Goal: Entertainment & Leisure: Consume media (video, audio)

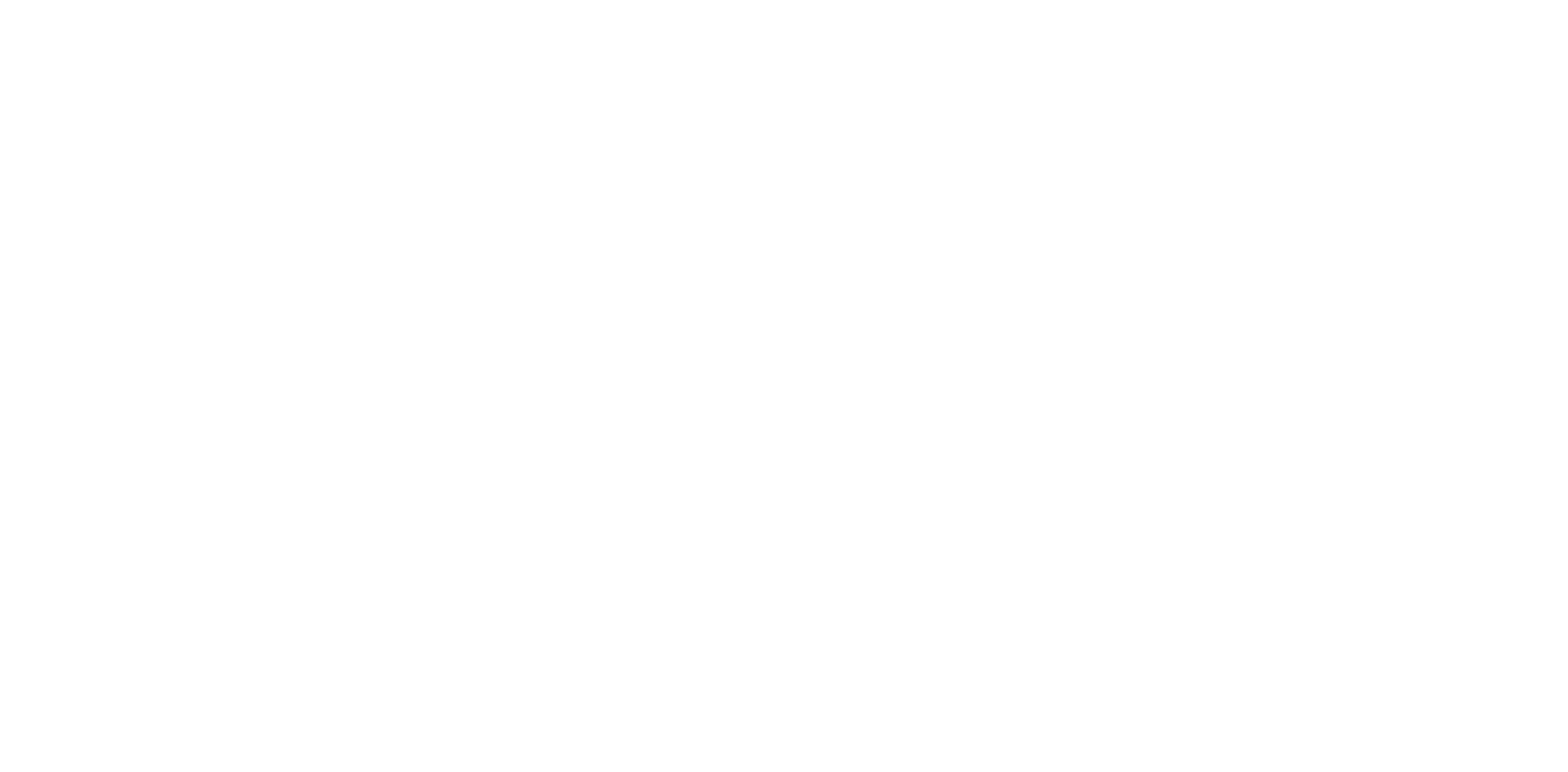
click at [740, 0] on html at bounding box center [784, 0] width 1568 height 0
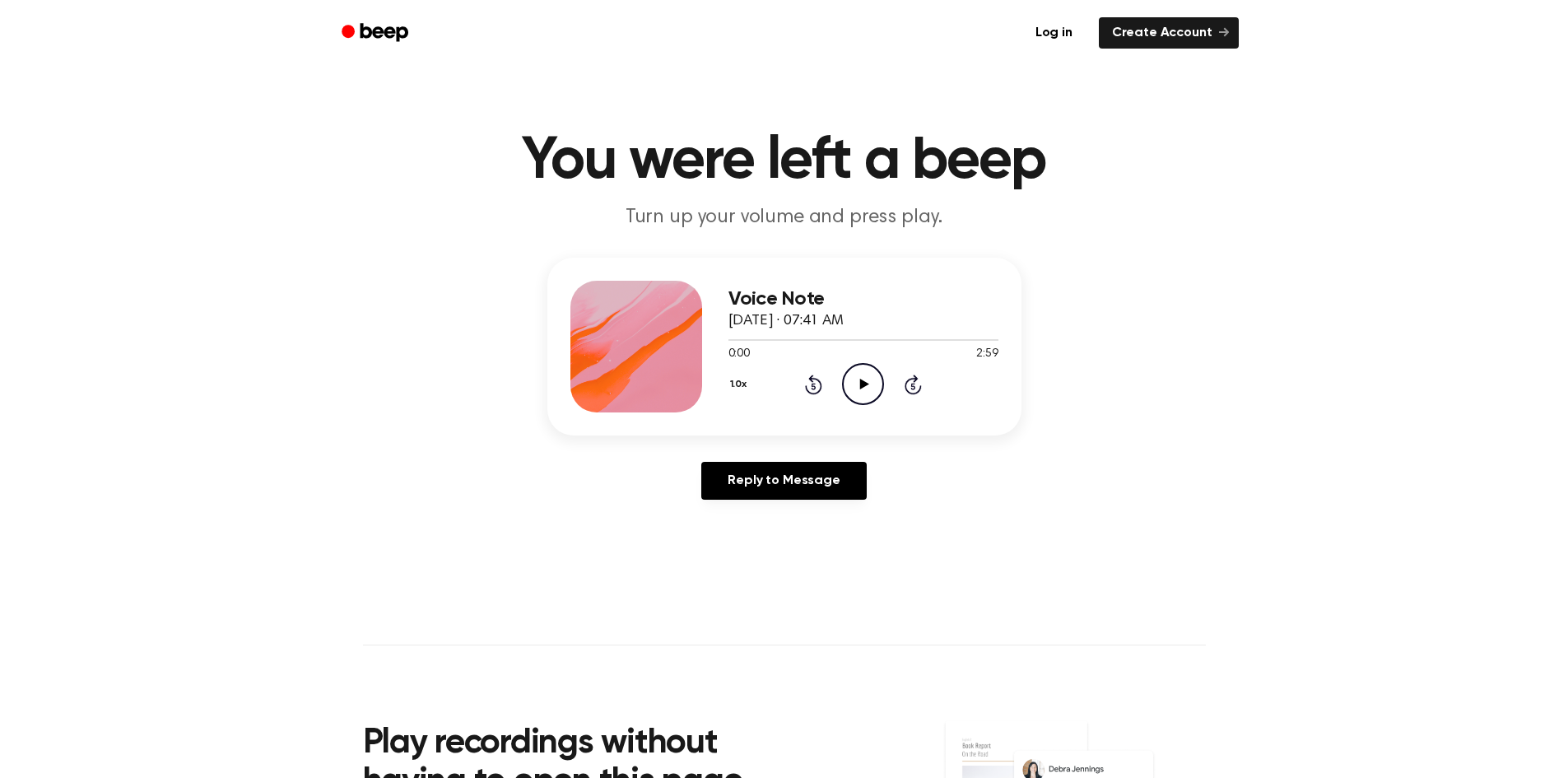
click at [866, 392] on icon "Play Audio" at bounding box center [863, 384] width 42 height 42
click at [845, 366] on icon "Play Audio" at bounding box center [863, 384] width 42 height 42
click at [859, 383] on icon "Play Audio" at bounding box center [863, 384] width 42 height 42
click at [1055, 39] on link "Log in" at bounding box center [1054, 32] width 70 height 37
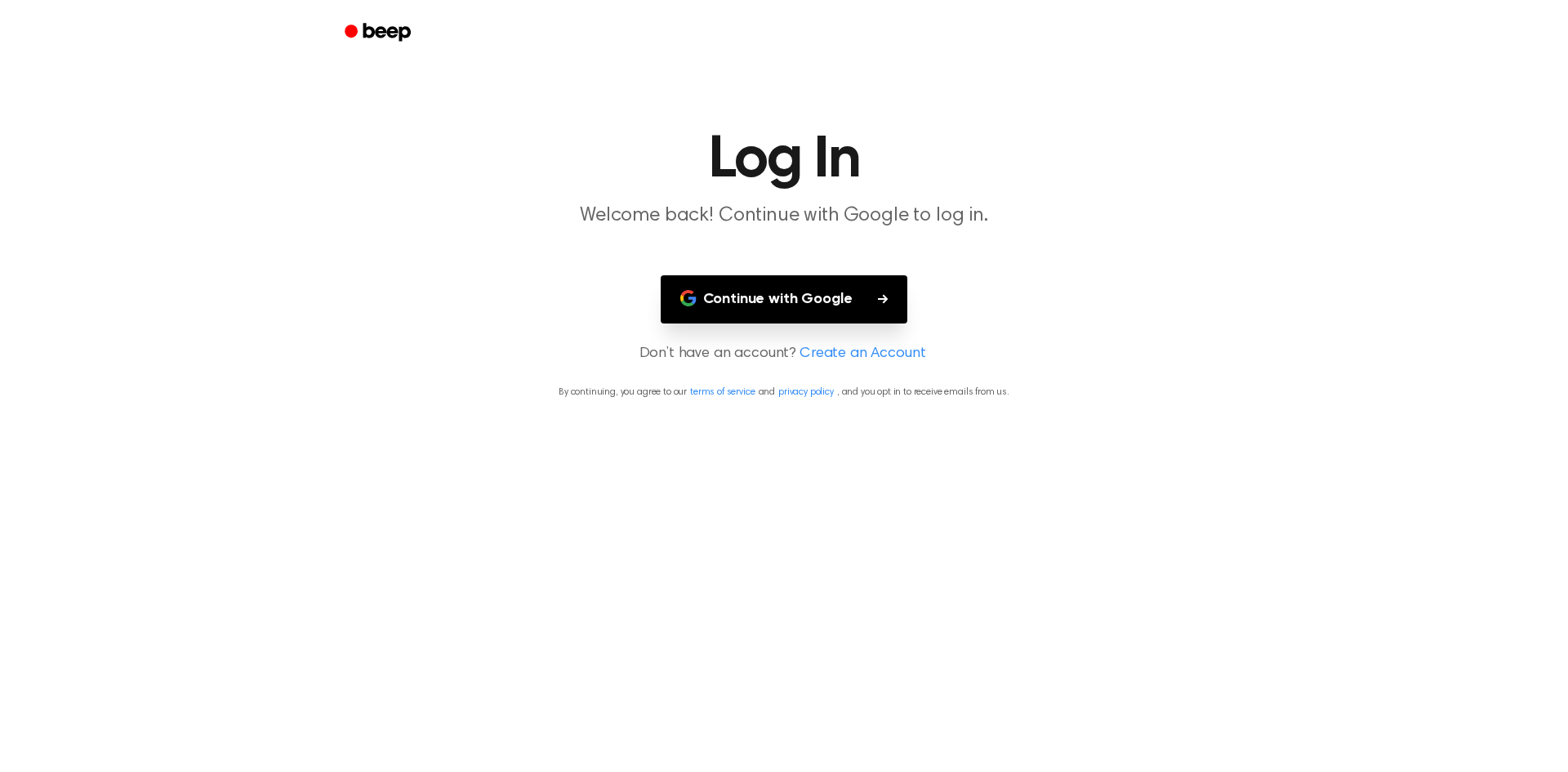
click at [762, 310] on button "Continue with Google" at bounding box center [784, 299] width 247 height 48
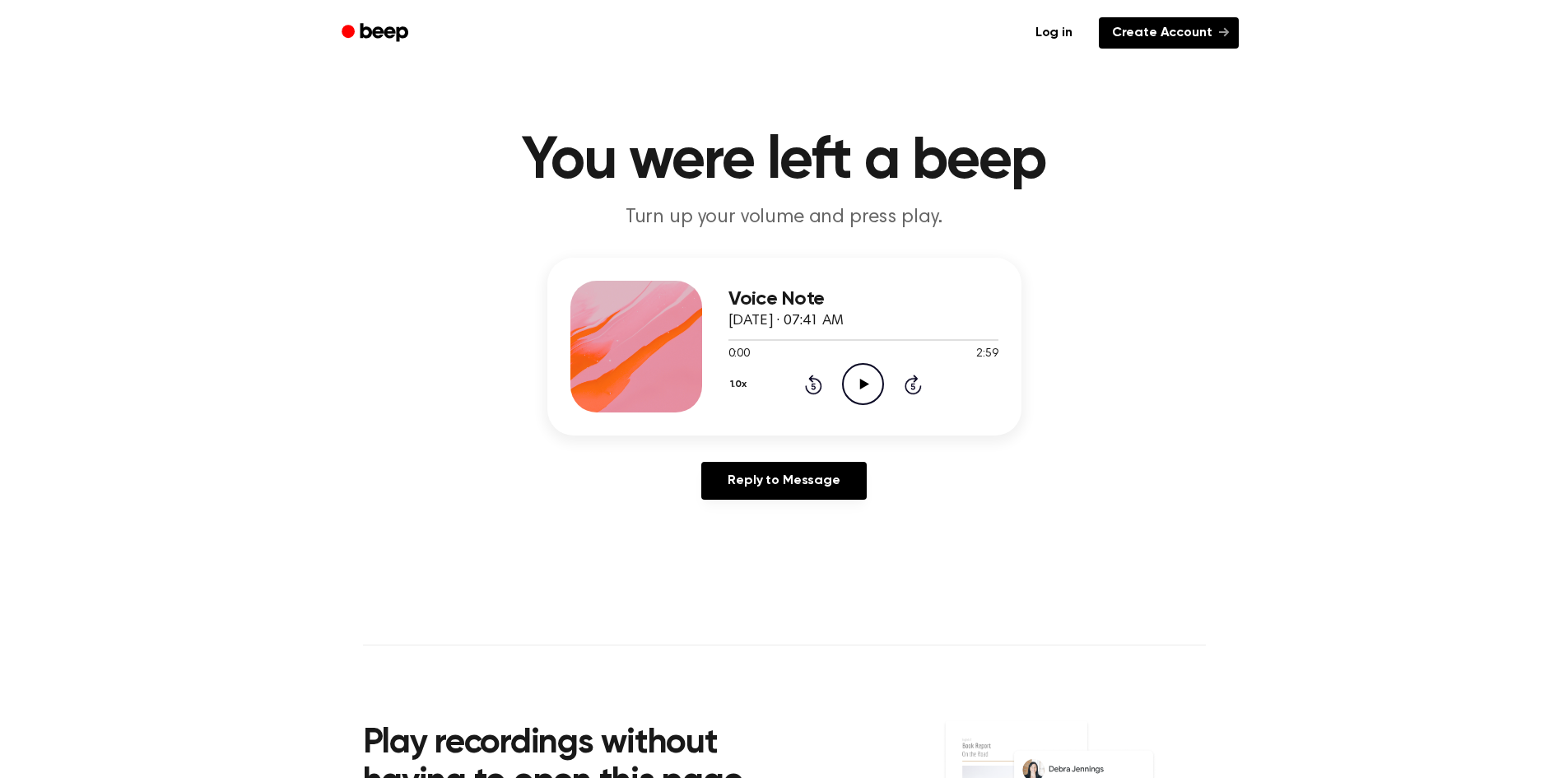
click at [1201, 41] on link "Create Account" at bounding box center [1169, 33] width 140 height 32
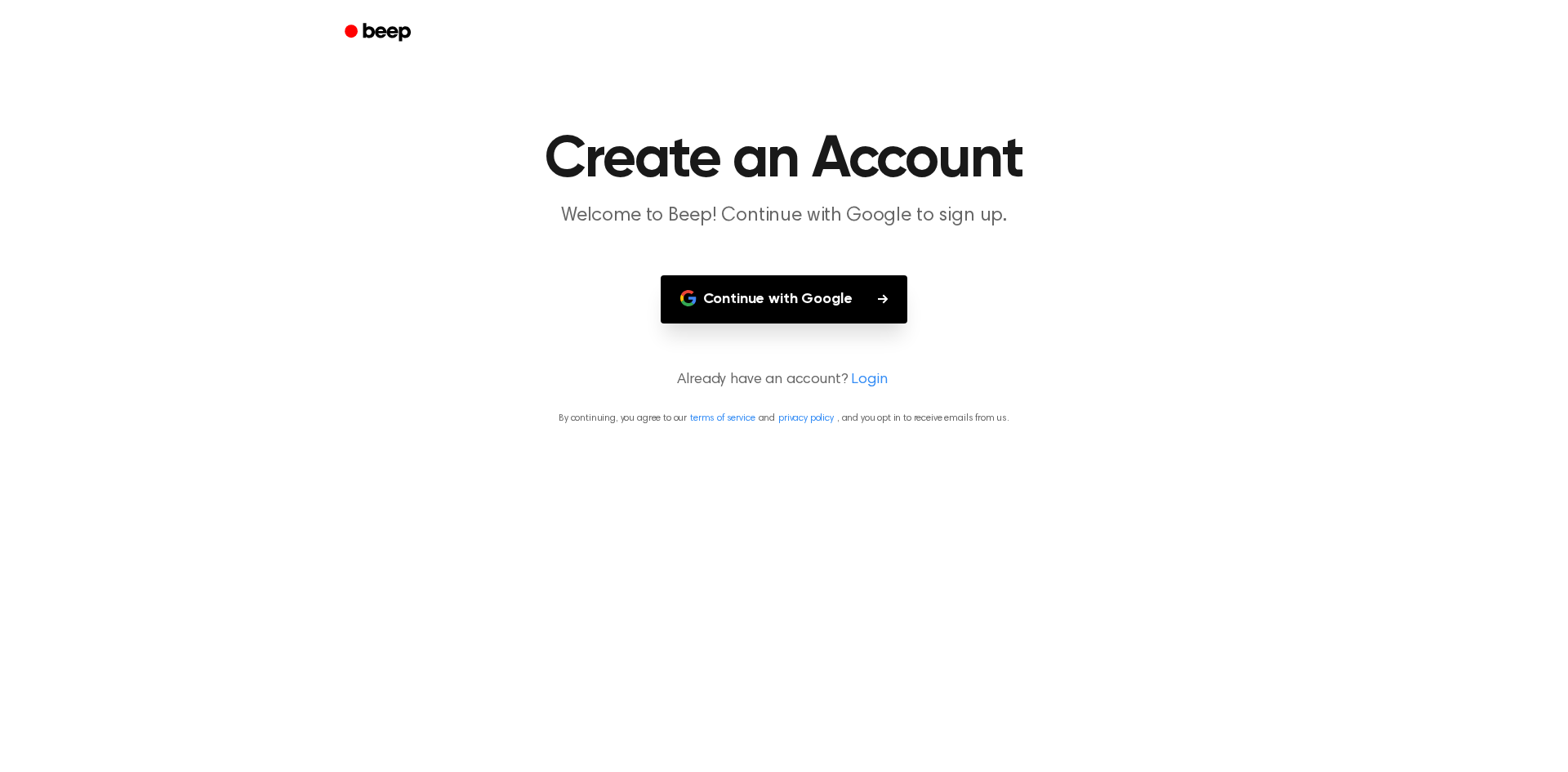
click at [876, 286] on button "Continue with Google" at bounding box center [784, 299] width 247 height 48
click at [867, 285] on button "Continue with Google" at bounding box center [784, 299] width 247 height 48
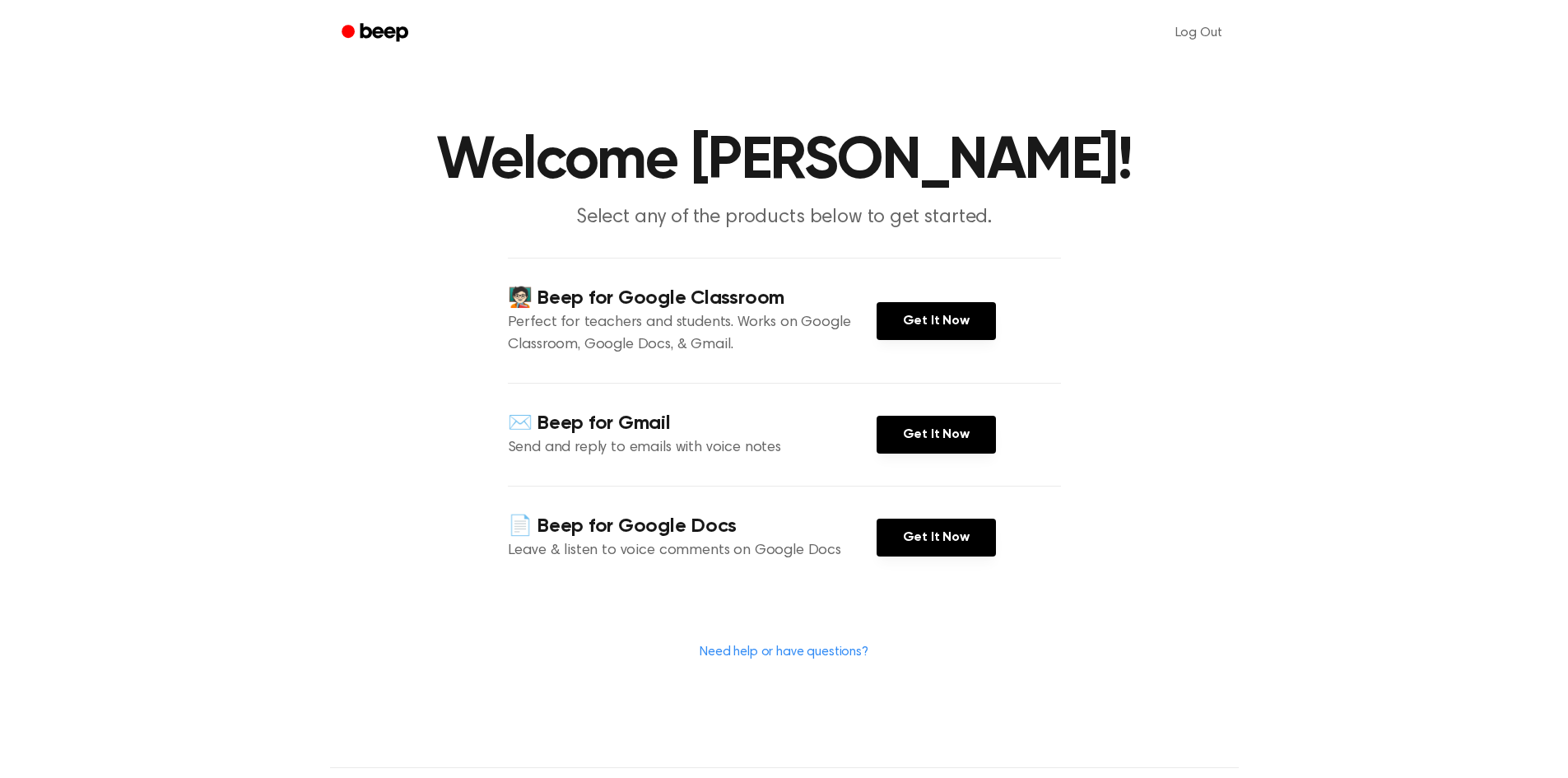
click at [1106, 118] on main "Welcome Kiran Chandy! Select any of the products below to get started. 🧑🏻‍🏫 Bee…" at bounding box center [784, 383] width 1568 height 767
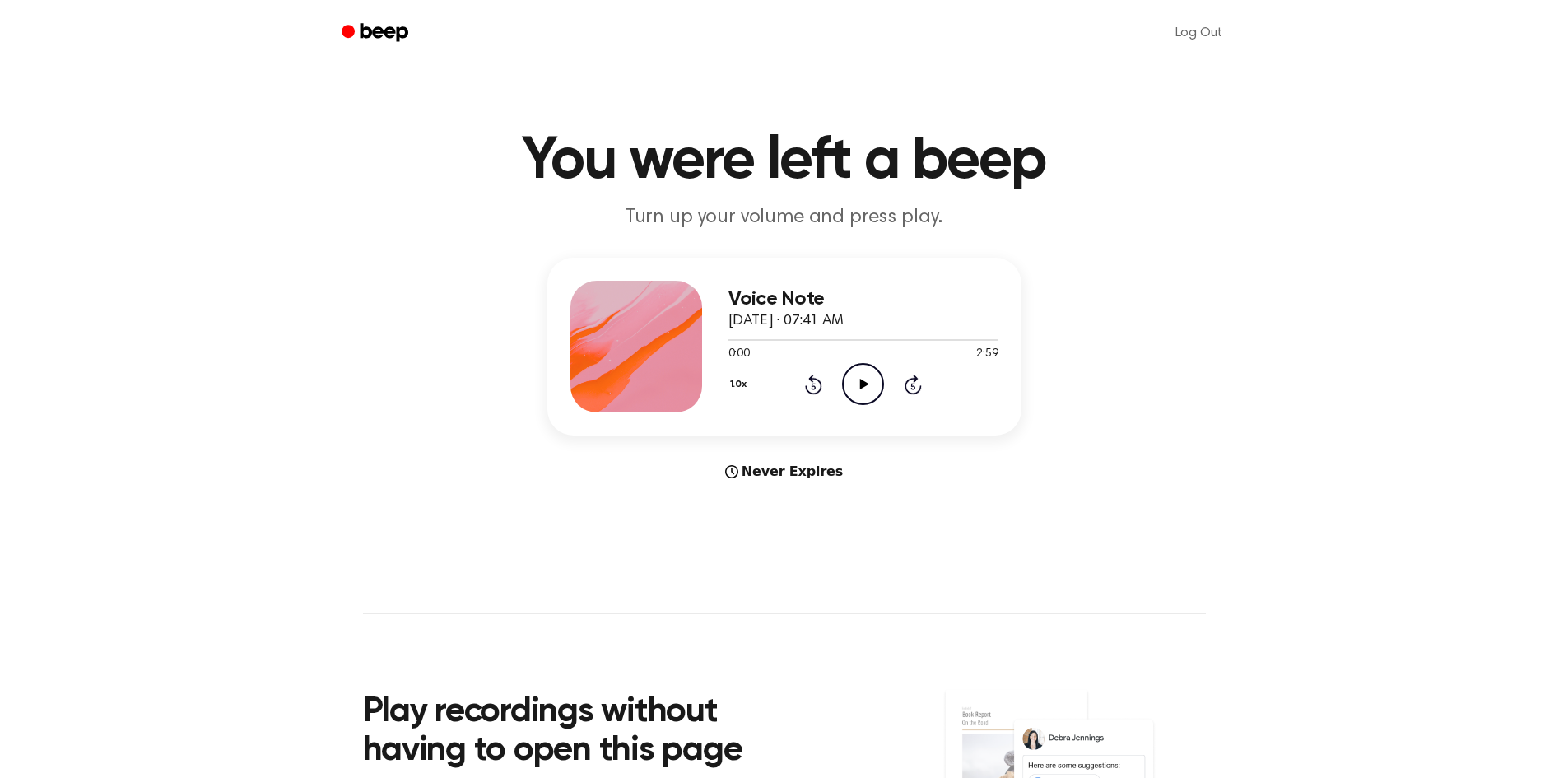
click at [865, 391] on icon "Play Audio" at bounding box center [863, 384] width 42 height 42
click at [865, 383] on icon at bounding box center [864, 383] width 9 height 11
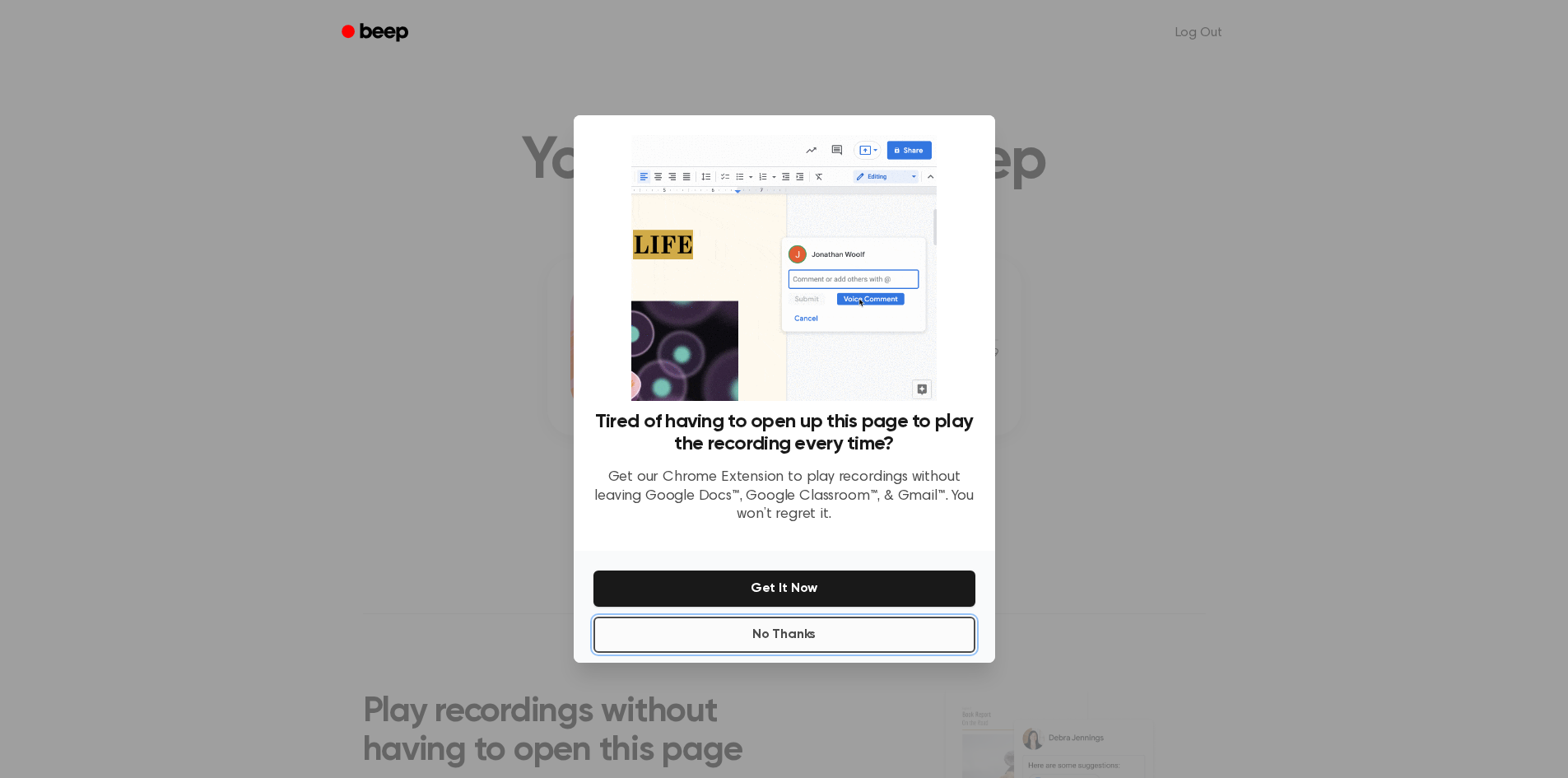
click at [829, 642] on button "No Thanks" at bounding box center [785, 634] width 382 height 36
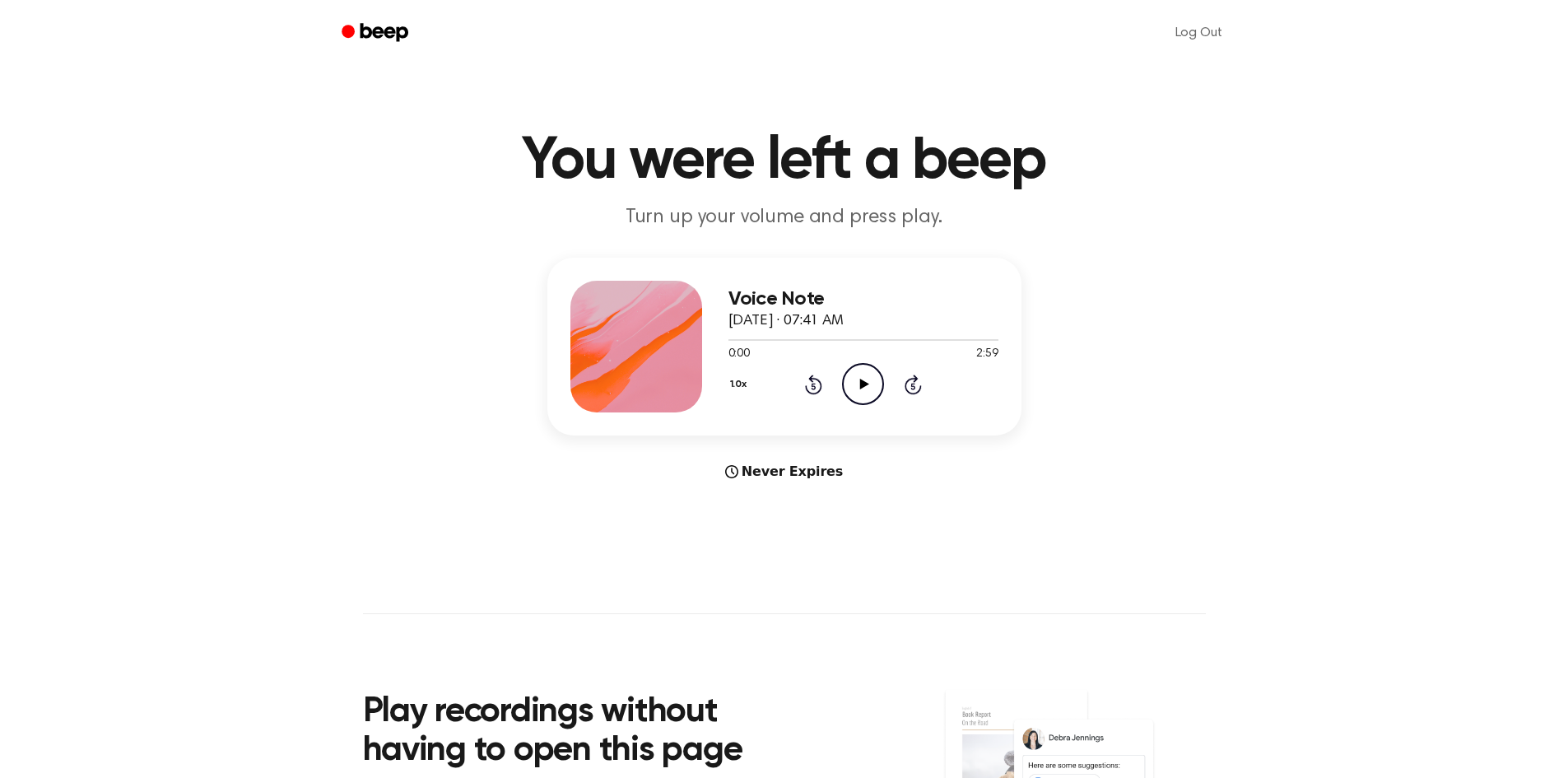
click at [854, 370] on icon "Play Audio" at bounding box center [863, 384] width 42 height 42
click at [873, 395] on icon "Play Audio" at bounding box center [863, 384] width 42 height 42
click at [857, 395] on icon "Play Audio" at bounding box center [863, 384] width 42 height 42
click at [965, 336] on div at bounding box center [864, 339] width 270 height 13
click at [975, 338] on div at bounding box center [864, 339] width 270 height 13
